Goal: Find specific page/section: Find specific page/section

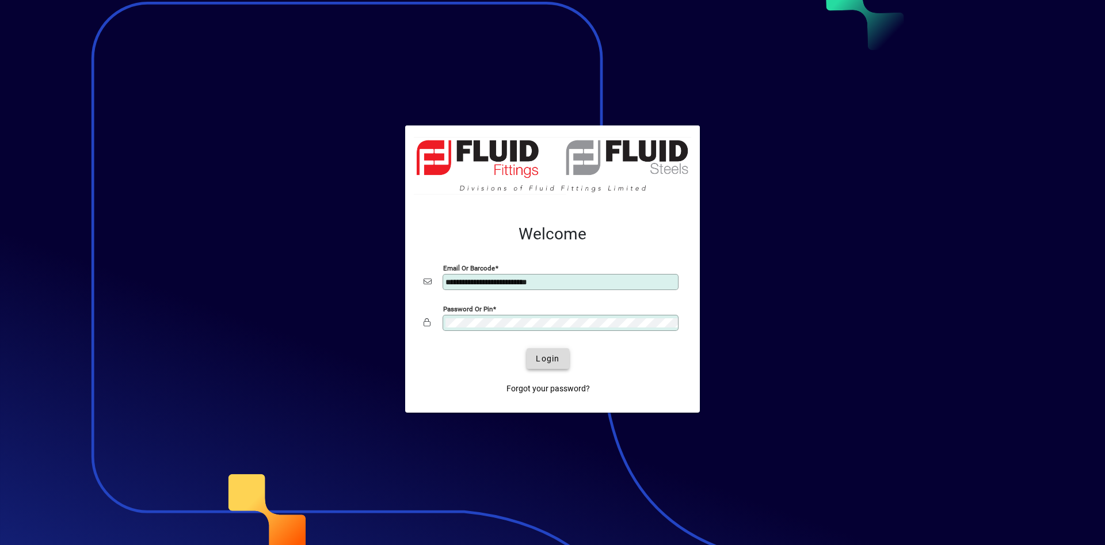
click at [551, 360] on span "Login" at bounding box center [548, 359] width 24 height 12
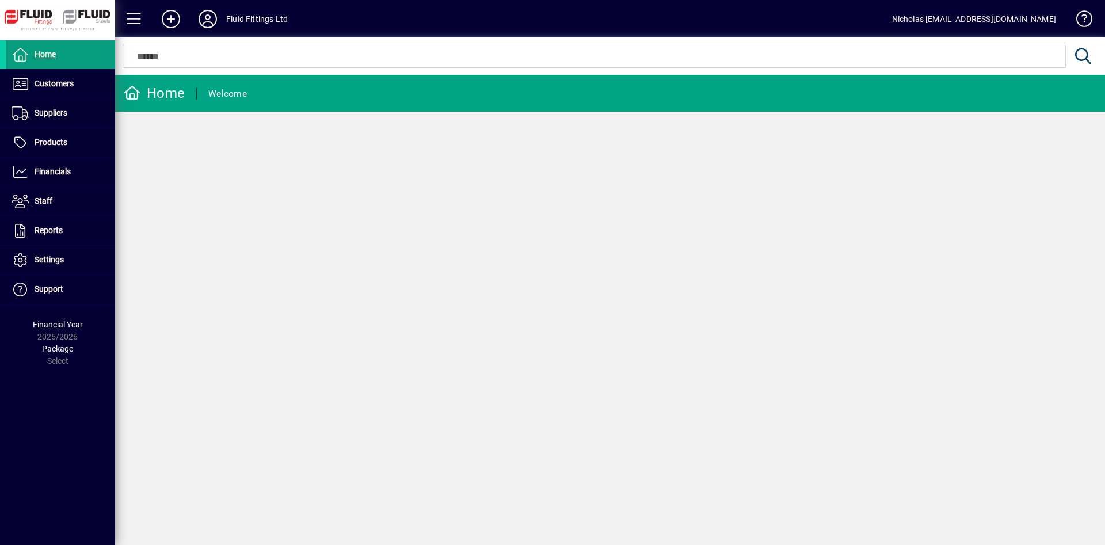
click at [87, 94] on span at bounding box center [60, 84] width 109 height 28
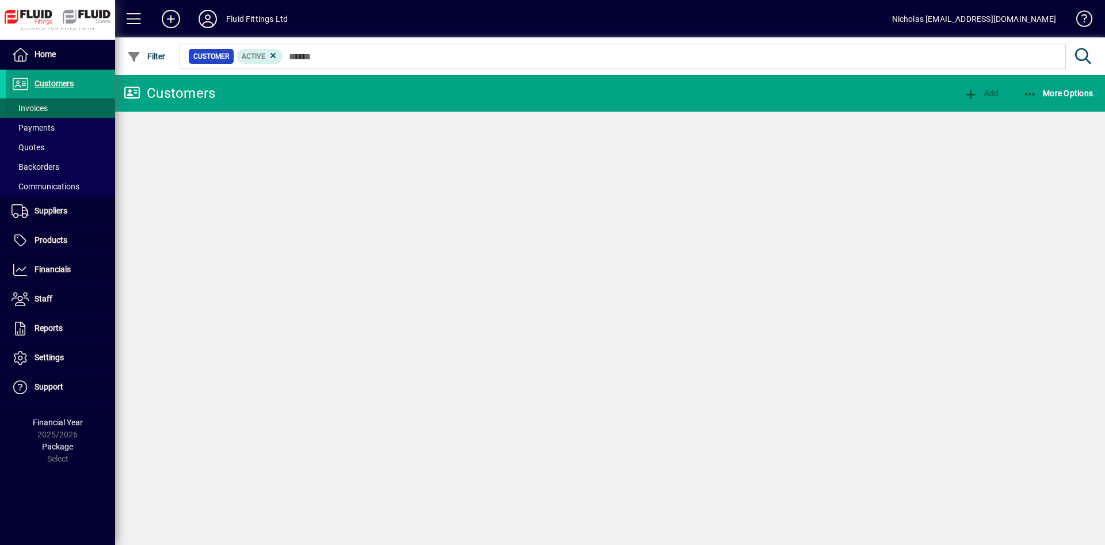
click at [87, 106] on span at bounding box center [60, 108] width 109 height 28
